Goal: Task Accomplishment & Management: Use online tool/utility

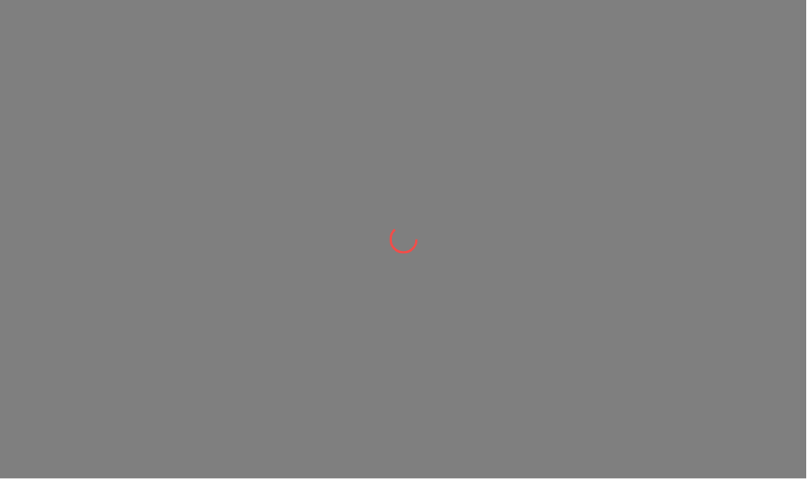
click at [480, 180] on div at bounding box center [403, 239] width 807 height 479
click at [648, 175] on div at bounding box center [403, 239] width 807 height 479
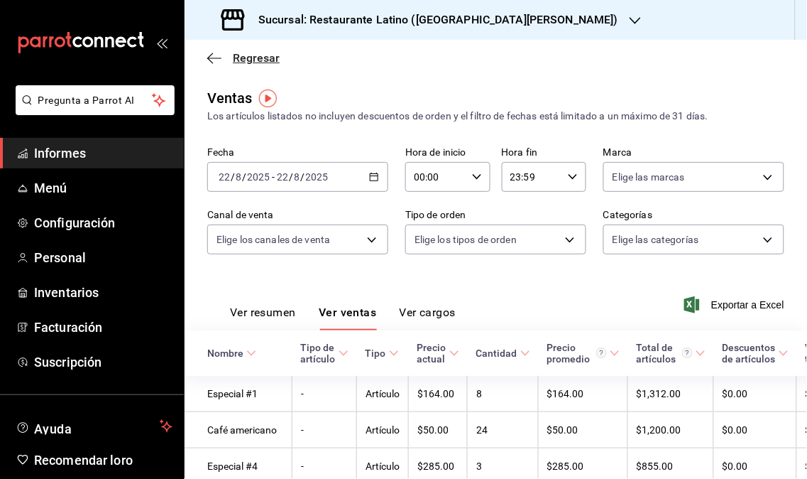
click at [258, 57] on font "Regresar" at bounding box center [256, 57] width 47 height 13
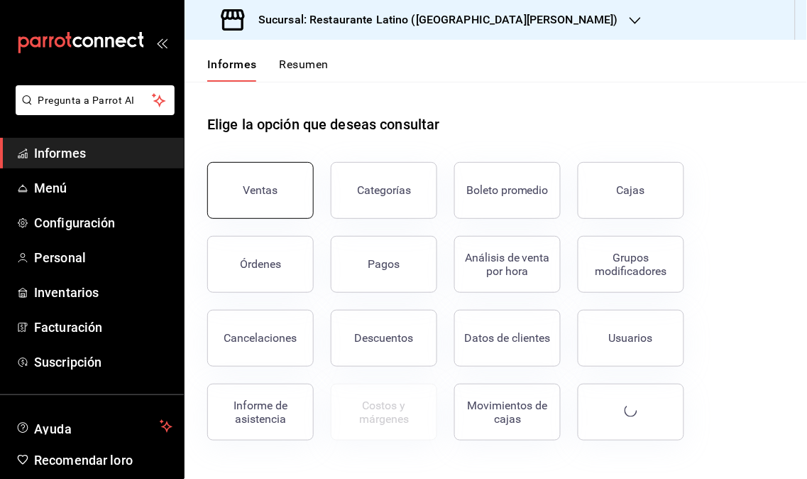
click at [281, 174] on button "Ventas" at bounding box center [260, 190] width 107 height 57
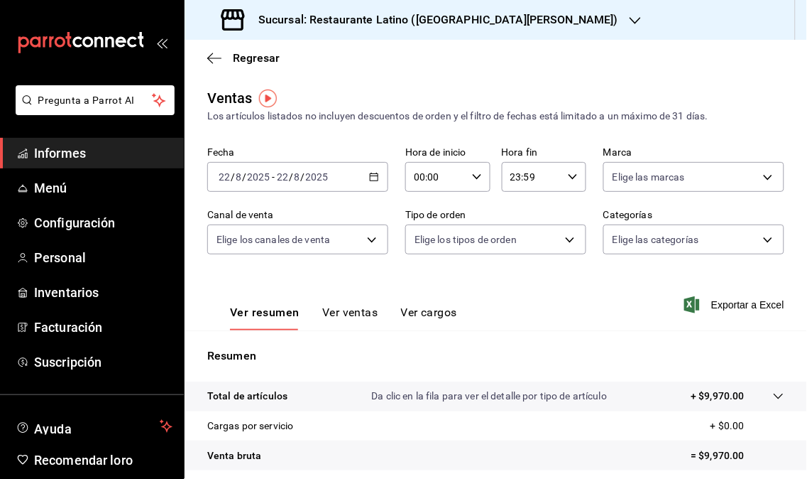
click at [630, 21] on icon "button" at bounding box center [635, 20] width 11 height 11
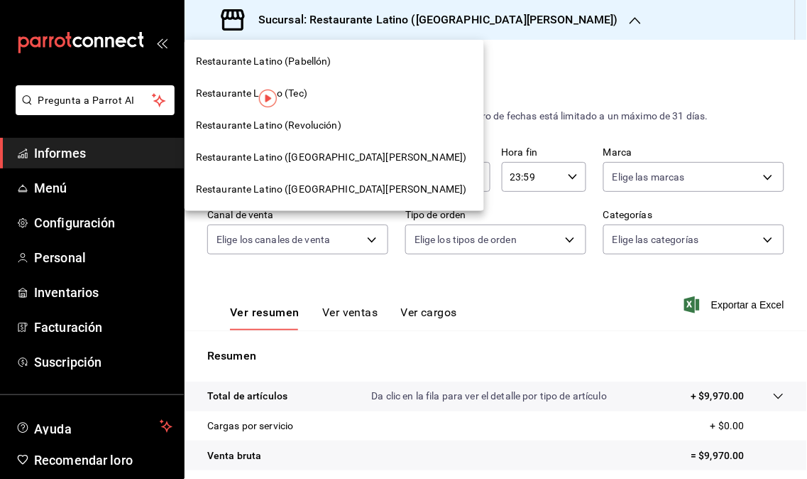
click at [308, 131] on span "Restaurante Latino (Revolución)" at bounding box center [269, 125] width 146 height 15
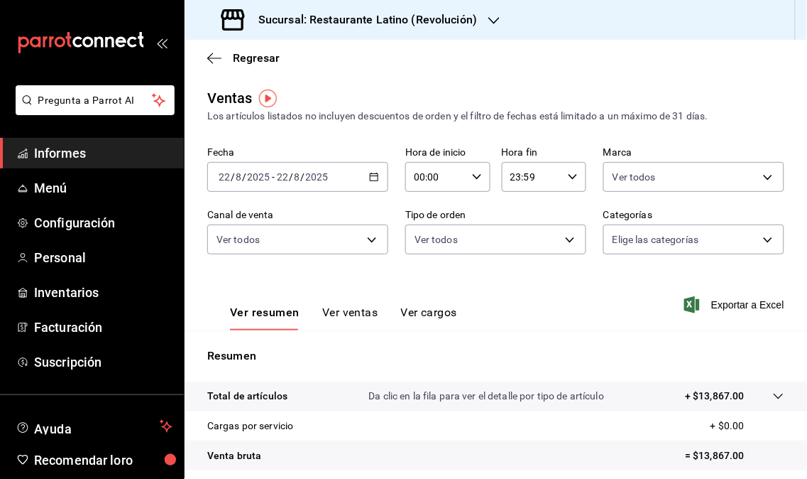
click at [494, 13] on div at bounding box center [494, 20] width 11 height 15
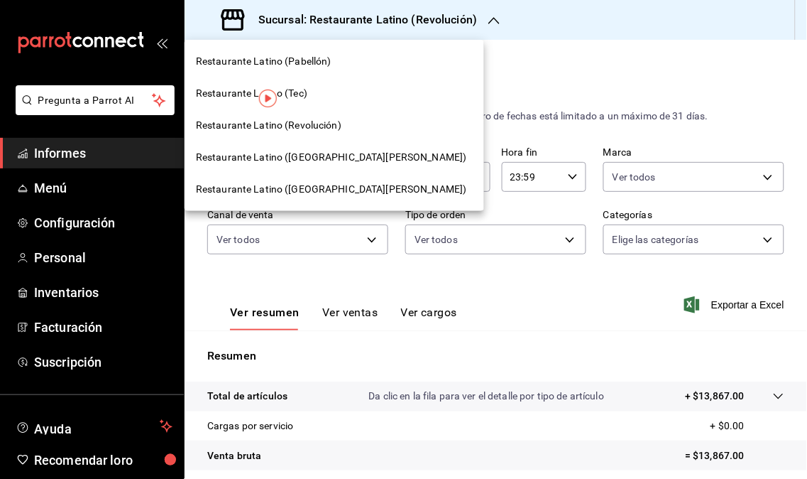
click at [296, 73] on div "Restaurante Latino (Pabellón)" at bounding box center [335, 61] width 300 height 32
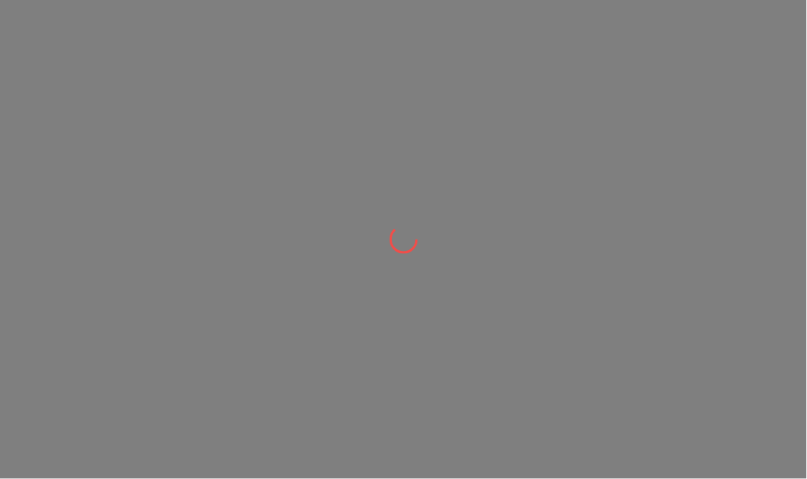
click at [415, 235] on icon at bounding box center [404, 239] width 28 height 28
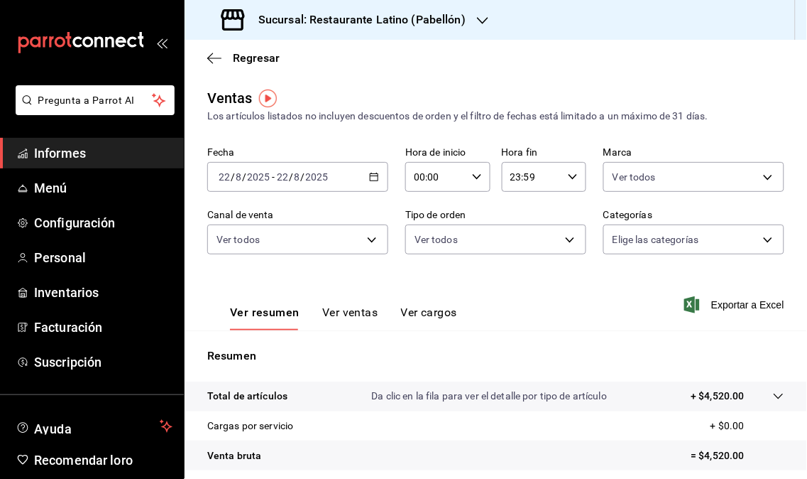
click at [479, 18] on icon "button" at bounding box center [482, 20] width 11 height 11
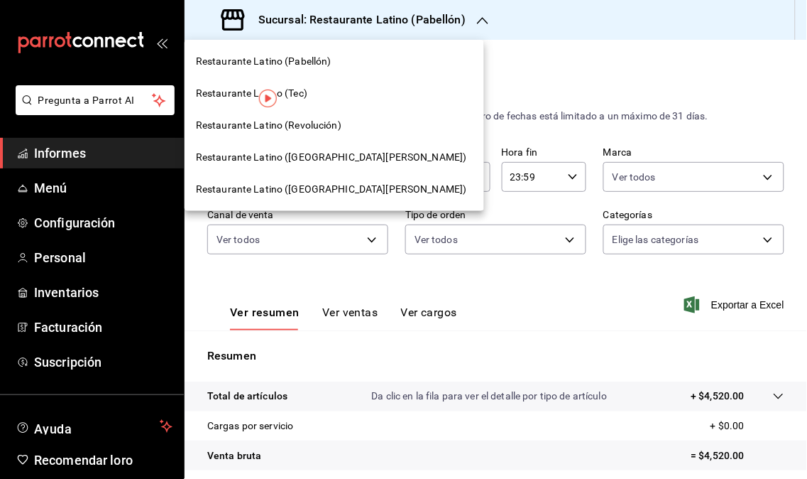
click at [323, 185] on font "Restaurante Latino ([GEOGRAPHIC_DATA][PERSON_NAME])" at bounding box center [331, 188] width 271 height 11
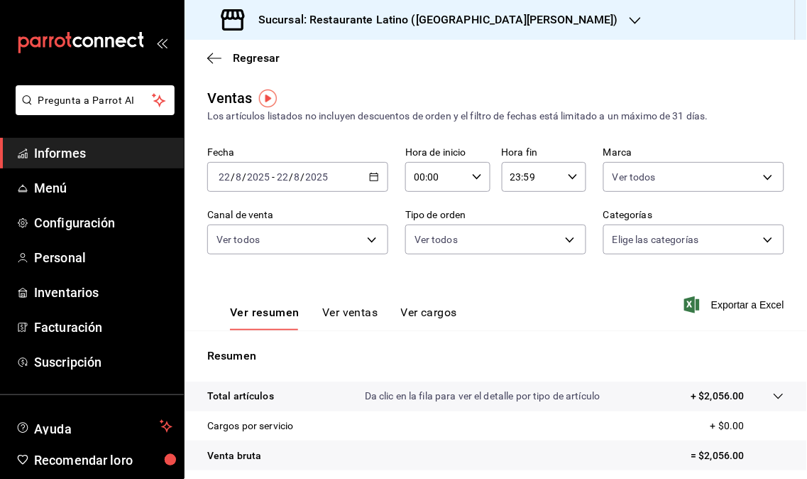
click at [630, 16] on icon "button" at bounding box center [635, 20] width 11 height 11
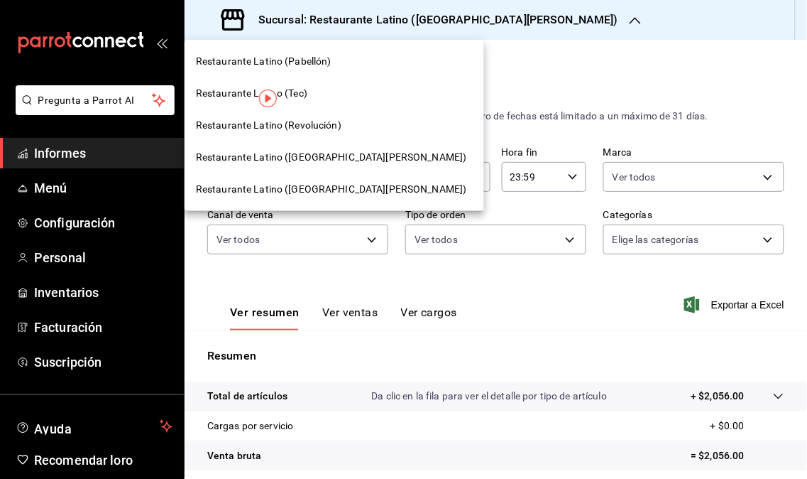
click at [308, 183] on font "Restaurante Latino ([GEOGRAPHIC_DATA][PERSON_NAME])" at bounding box center [331, 188] width 271 height 11
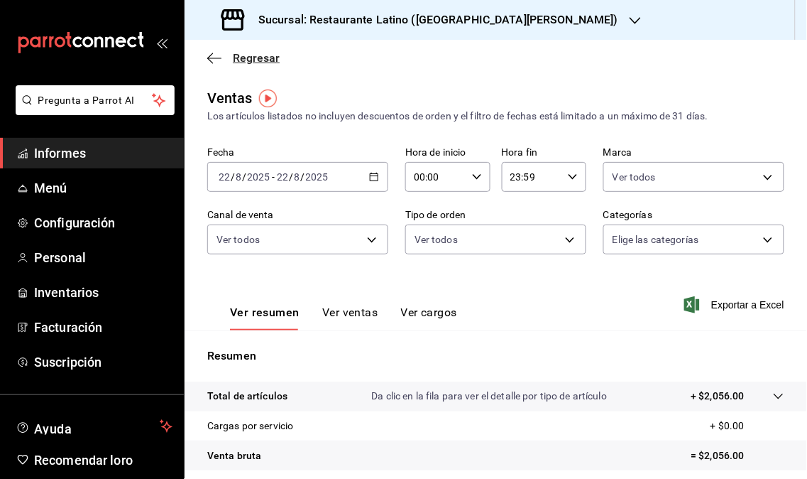
click at [251, 64] on font "Regresar" at bounding box center [256, 57] width 47 height 13
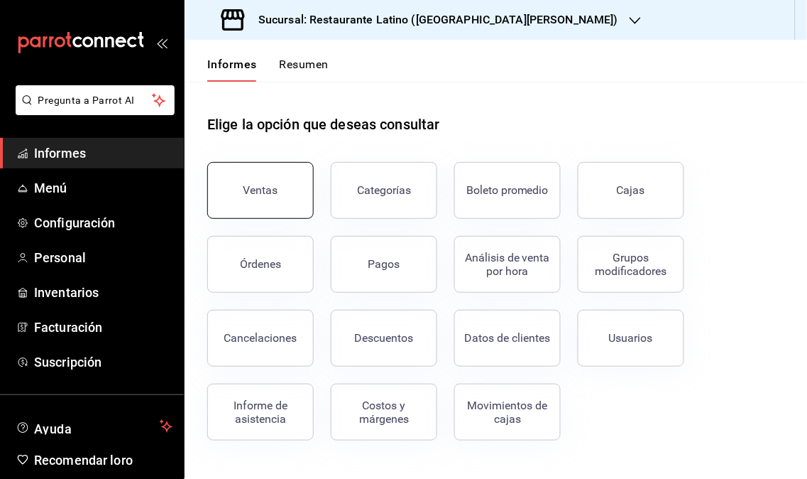
click at [278, 187] on button "Ventas" at bounding box center [260, 190] width 107 height 57
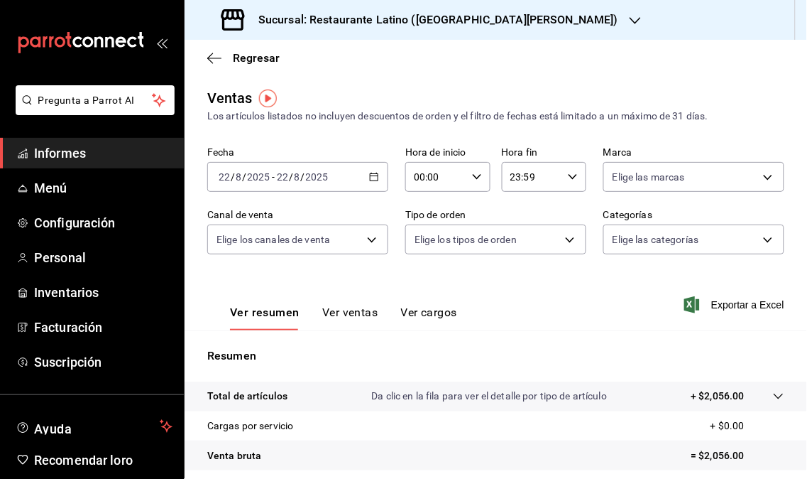
click at [630, 21] on icon "button" at bounding box center [635, 20] width 11 height 7
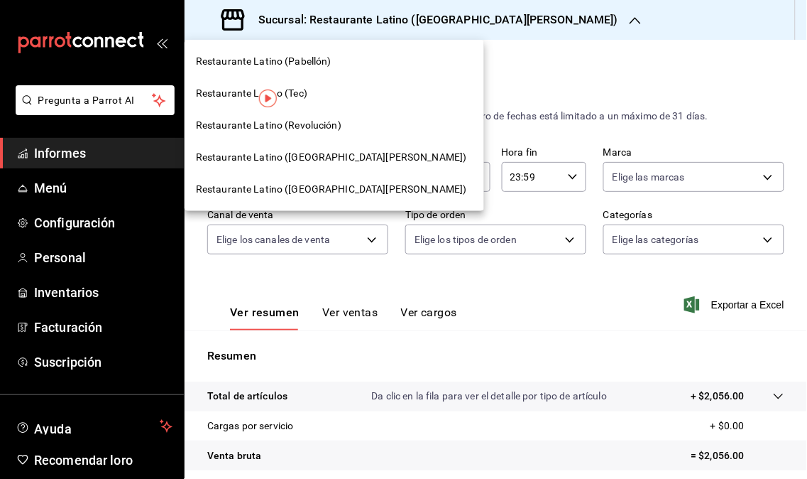
click at [321, 122] on font "Restaurante Latino (Revolución)" at bounding box center [269, 124] width 146 height 11
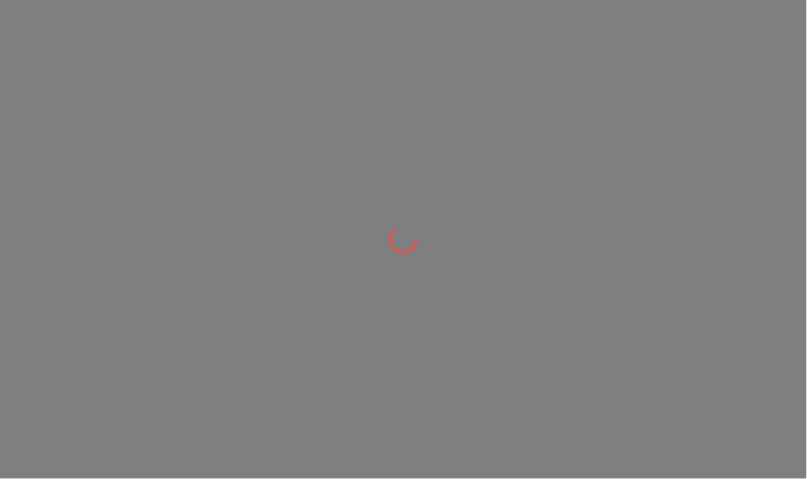
click at [393, 55] on div at bounding box center [403, 239] width 807 height 479
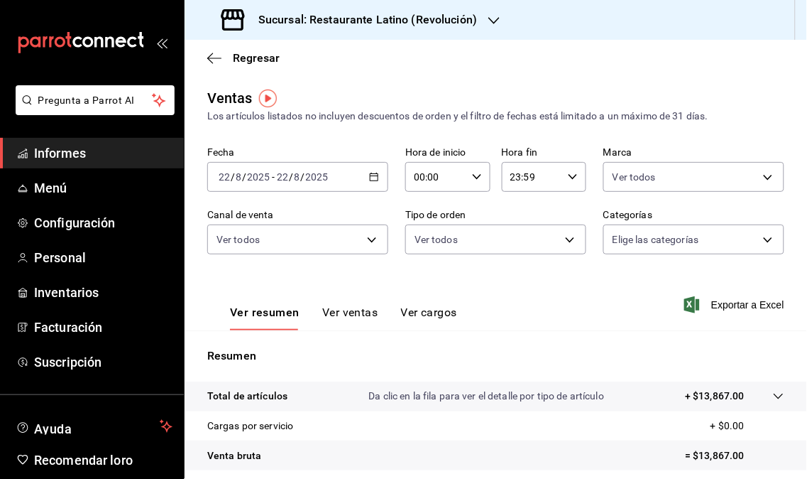
click at [495, 19] on icon "button" at bounding box center [494, 20] width 11 height 7
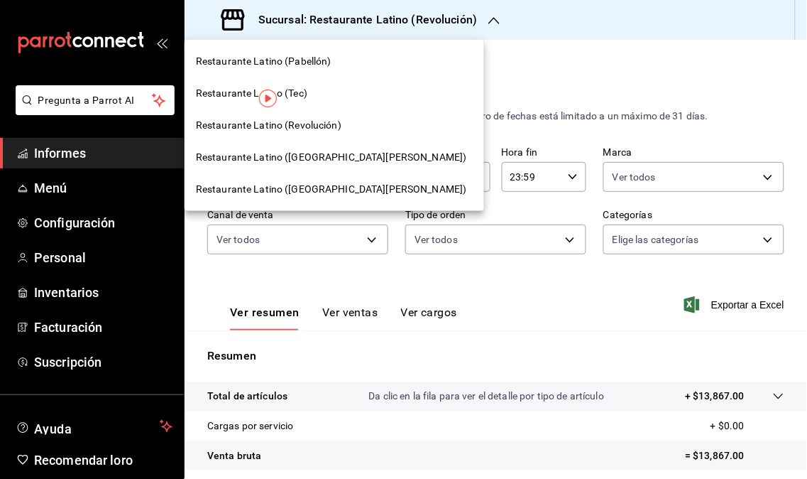
click at [369, 153] on font "Restaurante Latino ([GEOGRAPHIC_DATA][PERSON_NAME])" at bounding box center [331, 156] width 271 height 11
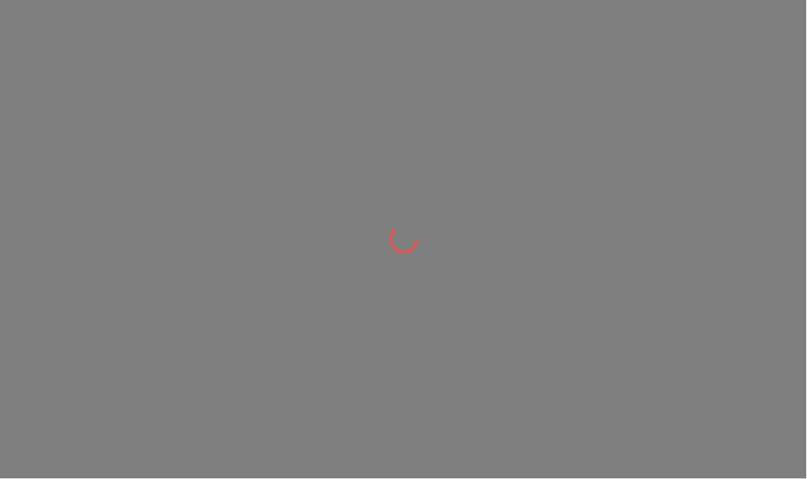
click at [346, 163] on div at bounding box center [403, 239] width 807 height 479
click at [402, 218] on div at bounding box center [403, 239] width 807 height 479
click at [412, 209] on div at bounding box center [403, 239] width 807 height 479
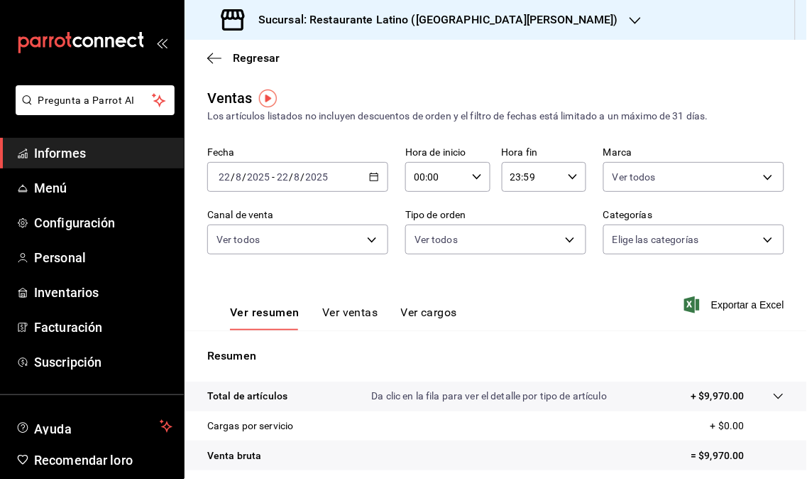
click at [540, 14] on div "Sucursal: Restaurante Latino ([GEOGRAPHIC_DATA][PERSON_NAME])" at bounding box center [421, 20] width 451 height 40
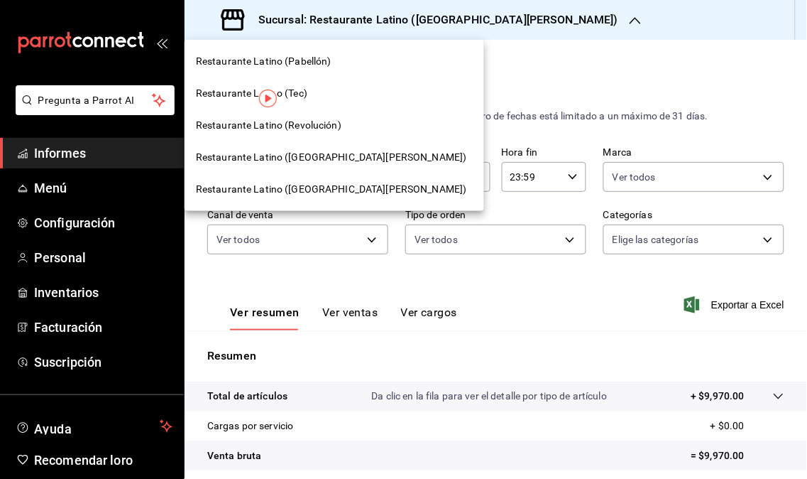
click at [379, 161] on div "Restaurante Latino ([GEOGRAPHIC_DATA][PERSON_NAME])" at bounding box center [334, 157] width 277 height 15
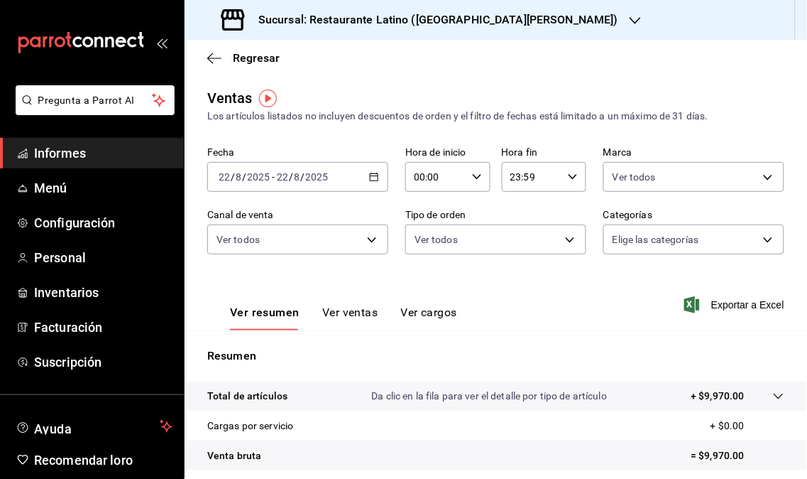
click at [712, 309] on font "Exportar a Excel" at bounding box center [748, 304] width 73 height 11
click at [712, 309] on div "Exportar a Excel" at bounding box center [737, 304] width 94 height 13
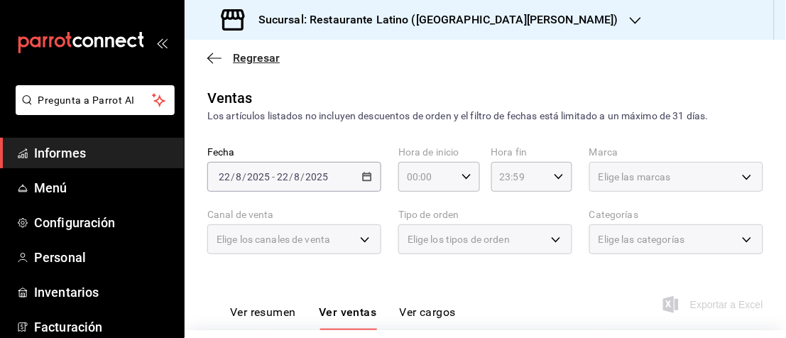
click at [259, 64] on font "Regresar" at bounding box center [256, 57] width 47 height 13
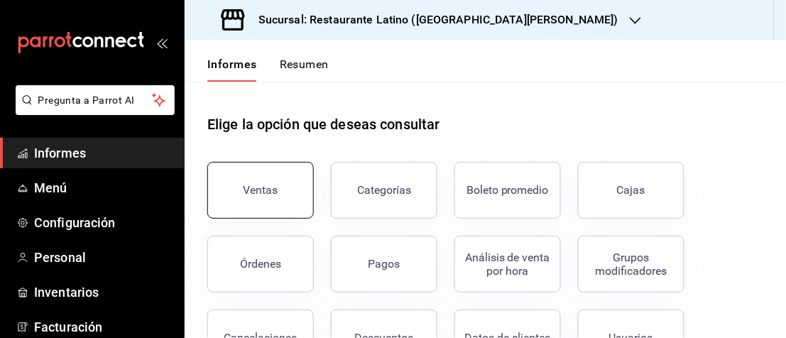
click at [245, 187] on font "Ventas" at bounding box center [261, 189] width 35 height 13
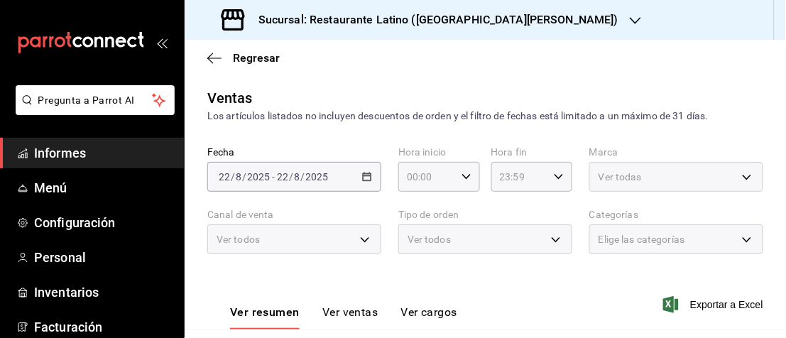
click at [247, 187] on div "[DATE] [DATE] - [DATE] [DATE]" at bounding box center [294, 177] width 174 height 30
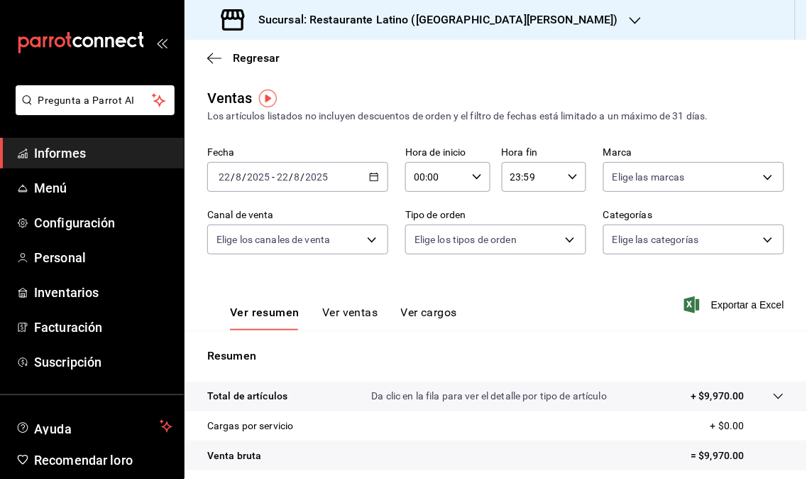
click at [540, 33] on div "Sucursal: Restaurante Latino ([GEOGRAPHIC_DATA][PERSON_NAME])" at bounding box center [421, 20] width 451 height 40
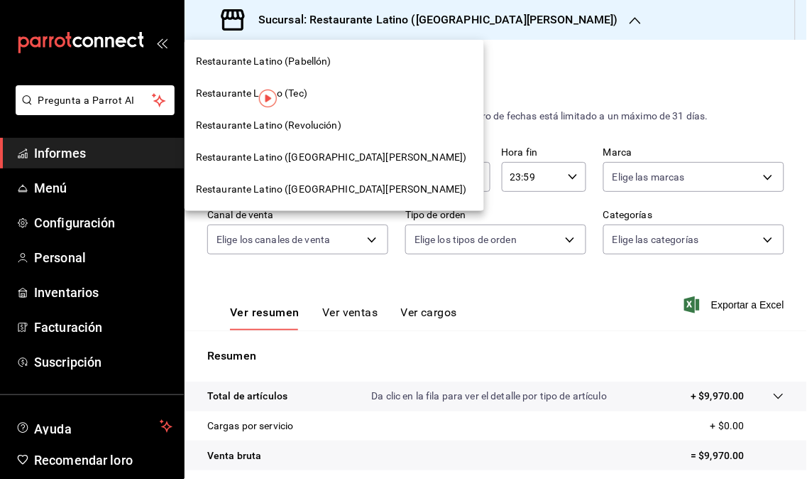
click at [315, 131] on span "Restaurante Latino (Revolución)" at bounding box center [269, 125] width 146 height 15
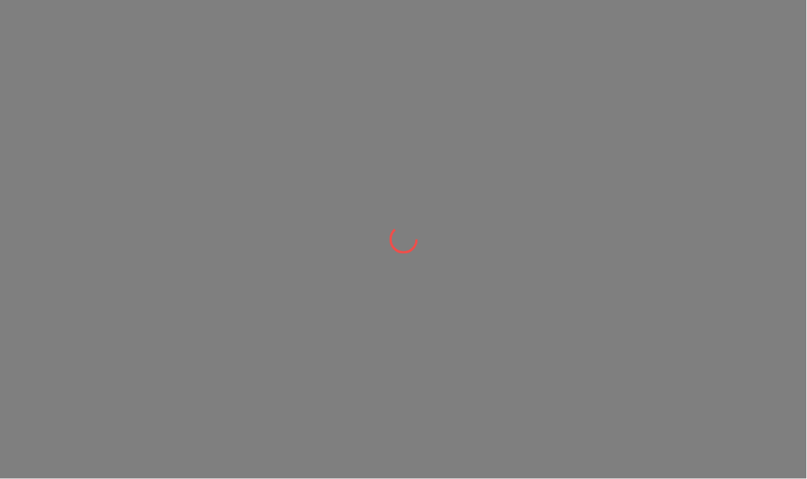
click at [202, 164] on div at bounding box center [403, 239] width 807 height 479
click at [211, 153] on div at bounding box center [403, 239] width 807 height 479
click at [195, 168] on div at bounding box center [403, 239] width 807 height 479
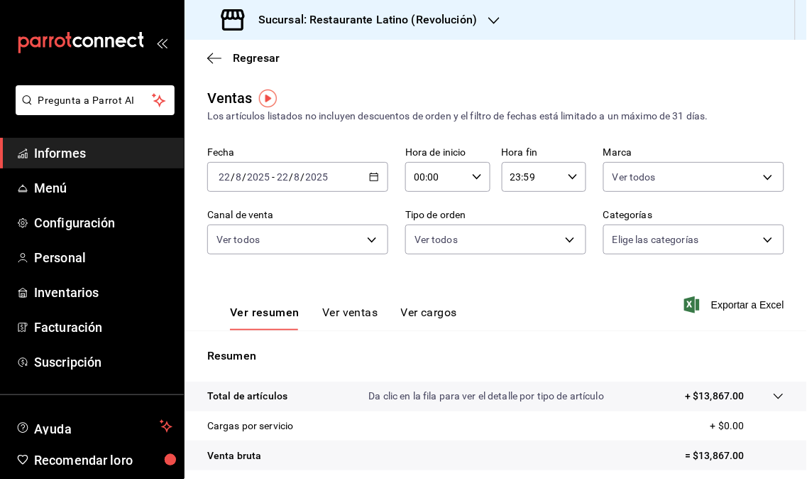
click at [492, 30] on div "Sucursal: Restaurante Latino (Revolución)" at bounding box center [351, 20] width 310 height 40
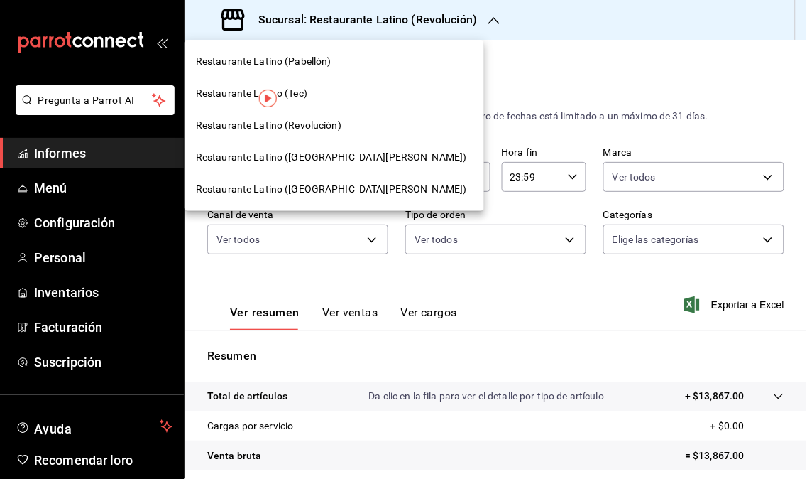
click at [499, 96] on div at bounding box center [403, 239] width 807 height 479
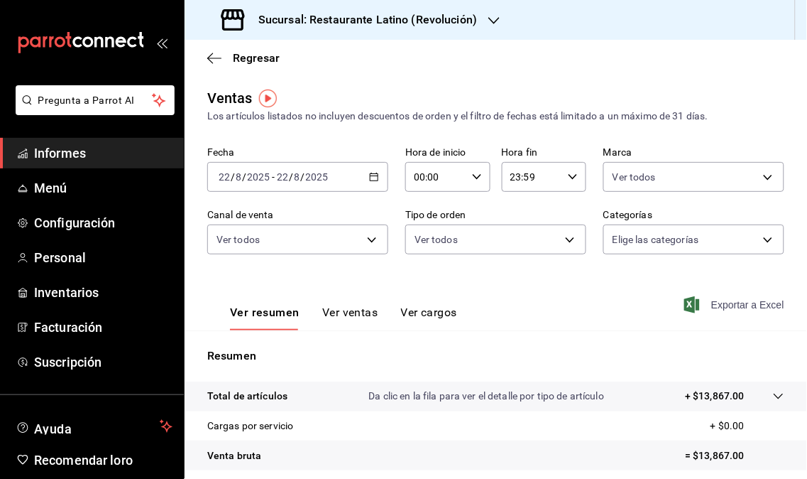
click at [749, 304] on font "Exportar a Excel" at bounding box center [748, 304] width 73 height 11
click at [748, 303] on div "Exportar a Excel" at bounding box center [735, 304] width 97 height 17
